Goal: Check status

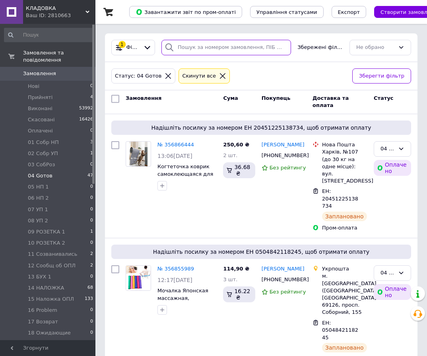
paste input "356739835"
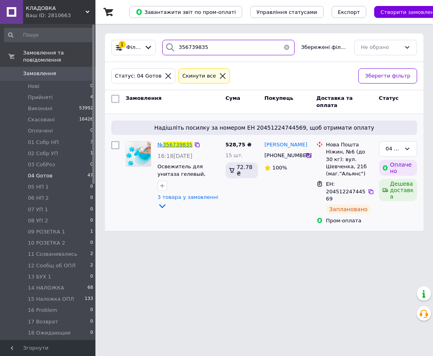
type input "356739835"
click at [179, 146] on span "356739835" at bounding box center [177, 145] width 29 height 6
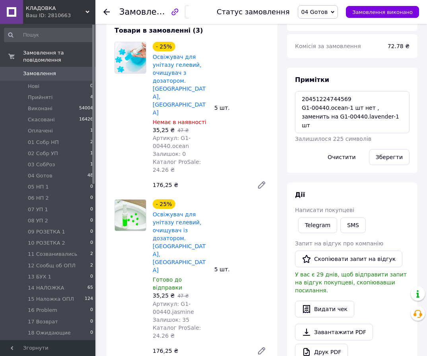
scroll to position [318, 0]
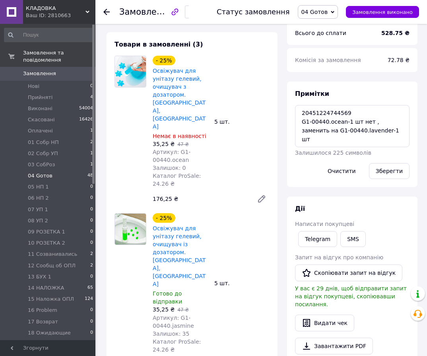
click at [47, 172] on span "04 Gотов" at bounding box center [40, 175] width 25 height 7
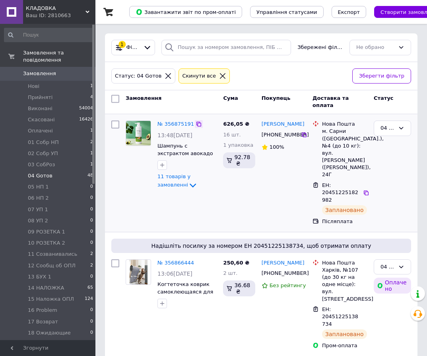
click at [197, 123] on icon at bounding box center [199, 124] width 5 height 5
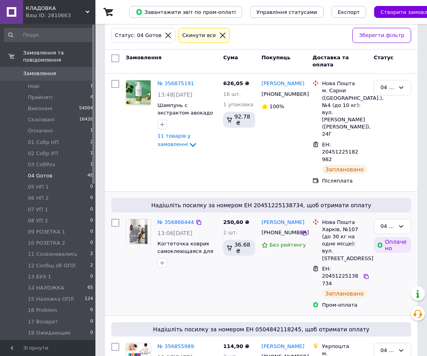
scroll to position [40, 0]
